Goal: Information Seeking & Learning: Learn about a topic

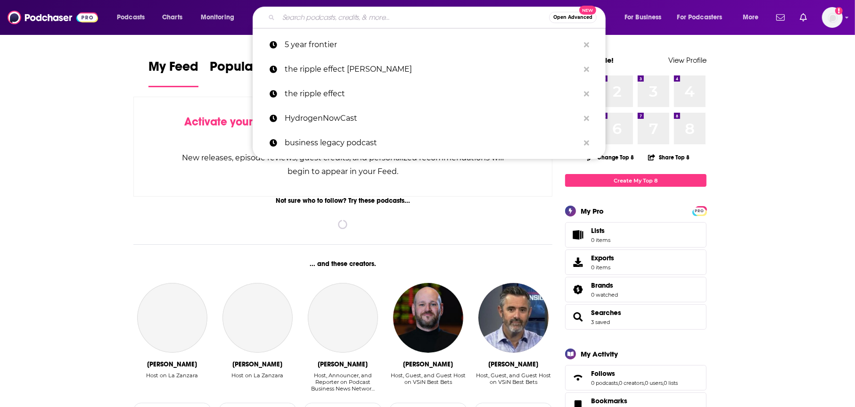
click at [483, 17] on input "Search podcasts, credits, & more..." at bounding box center [414, 17] width 271 height 15
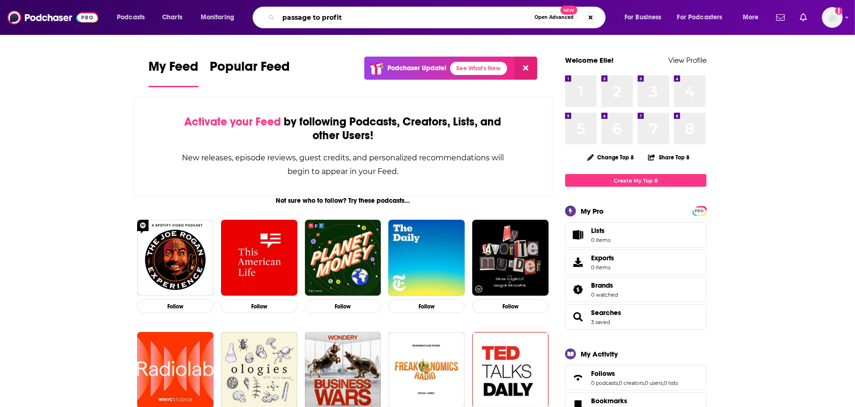
type input "passage to profit"
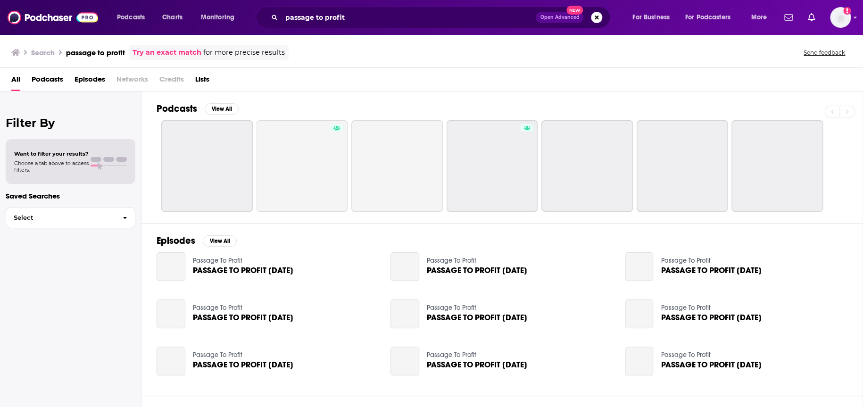
click at [83, 73] on span "Episodes" at bounding box center [90, 81] width 31 height 19
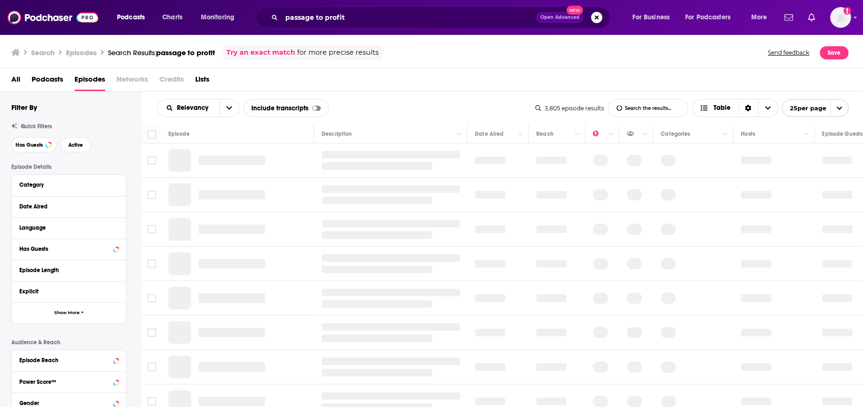
click at [25, 85] on div "All Podcasts Episodes Networks Credits Lists" at bounding box center [433, 81] width 845 height 19
click at [47, 80] on span "Podcasts" at bounding box center [48, 81] width 32 height 19
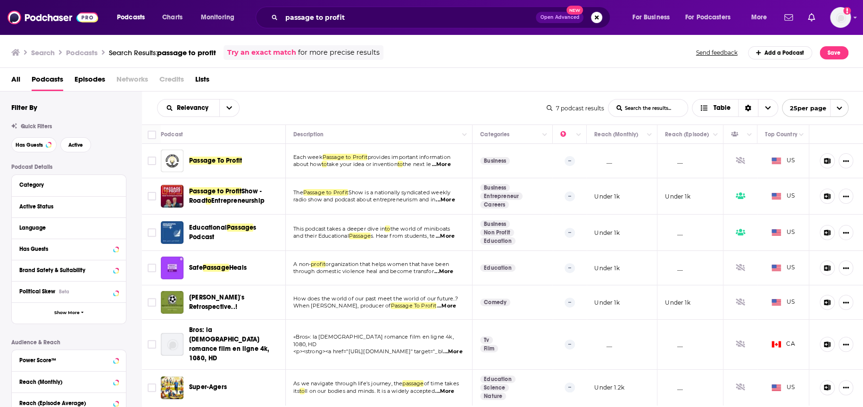
click at [232, 159] on span "Passage To Profit" at bounding box center [215, 161] width 53 height 8
